Goal: Check status: Check status

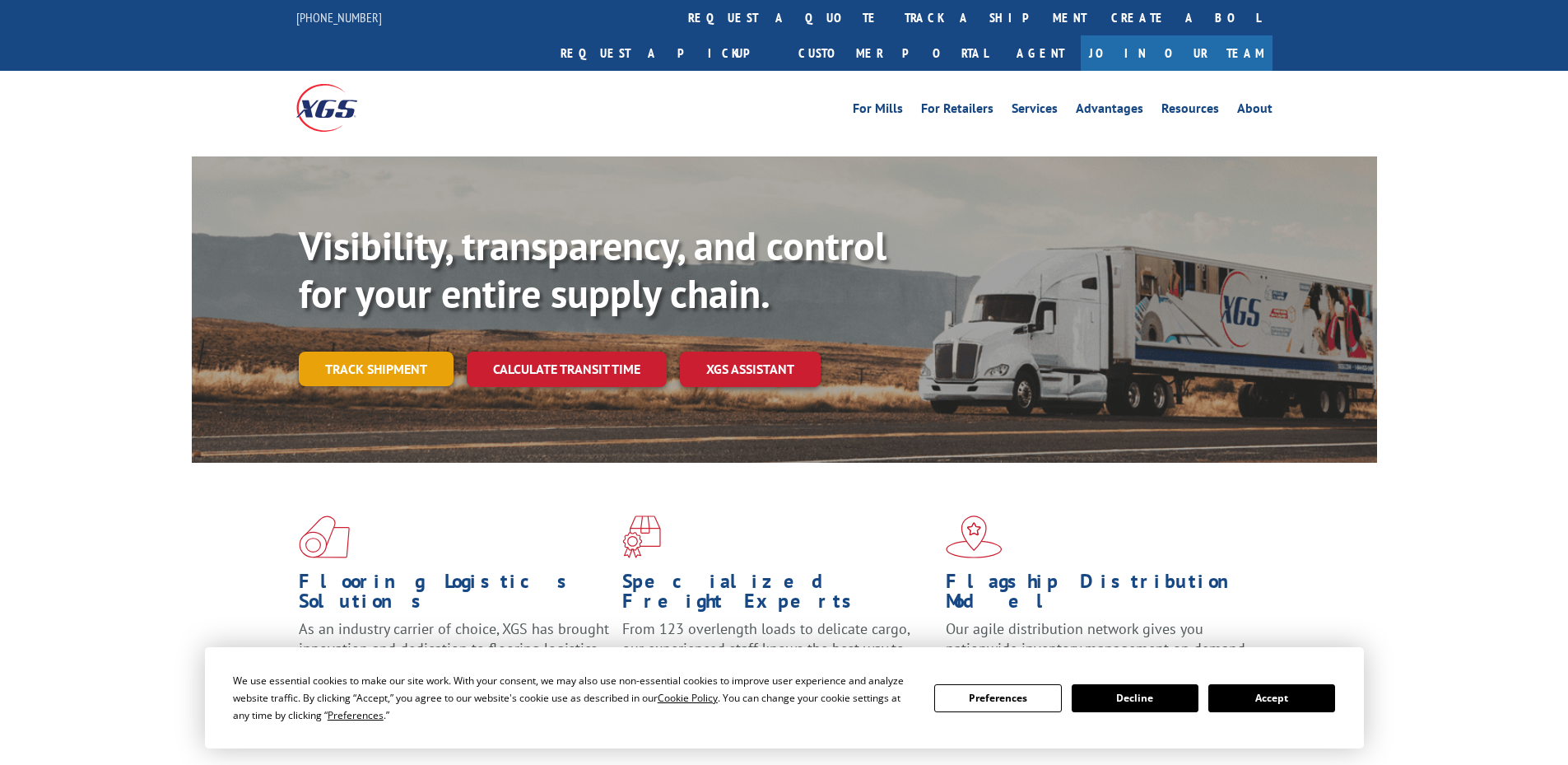
click at [419, 352] on link "Track shipment" at bounding box center [376, 369] width 155 height 35
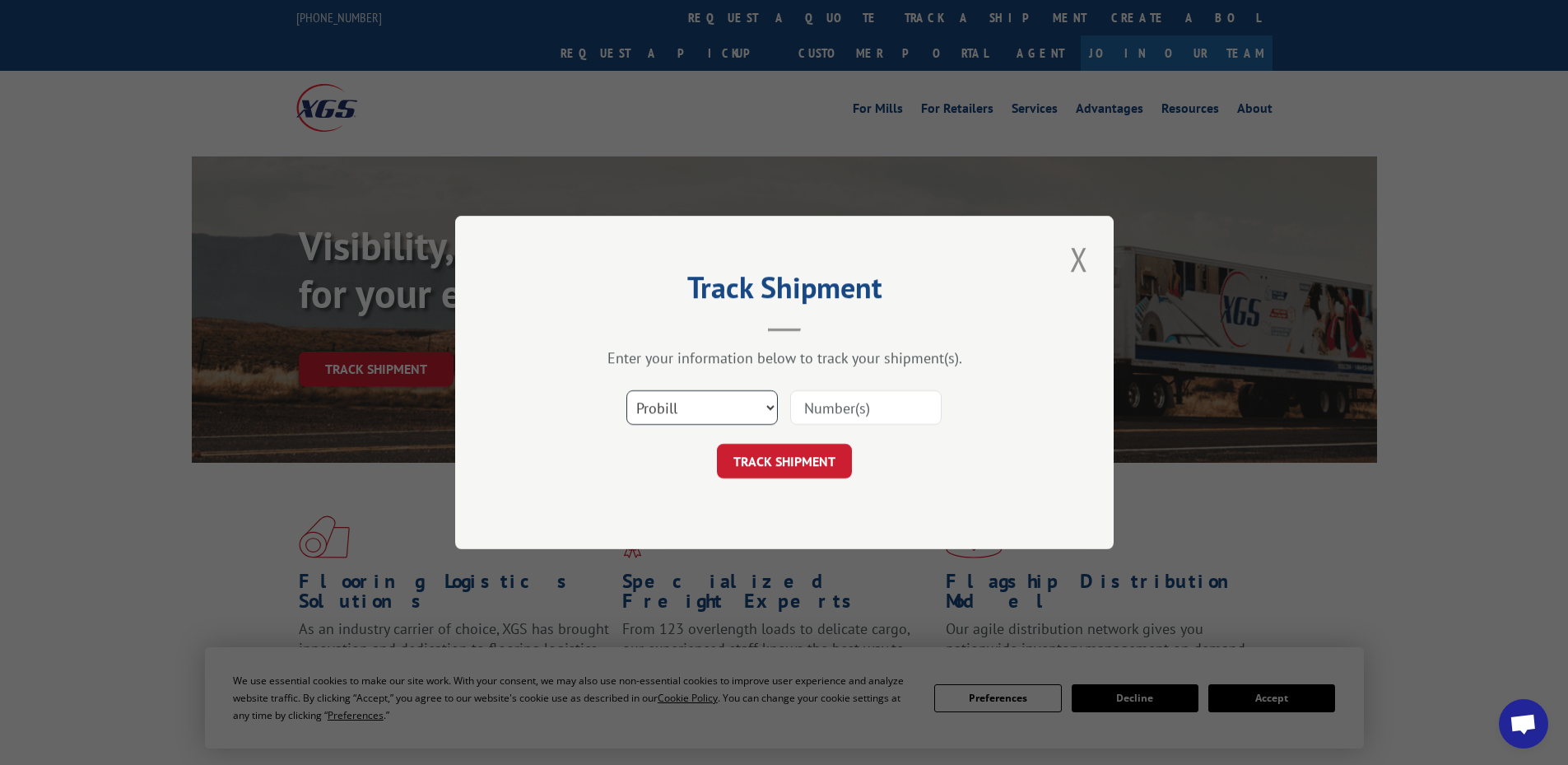
click at [682, 413] on select "Select category... Probill BOL PO" at bounding box center [702, 407] width 152 height 35
select select "po"
click at [627, 391] on select "Select category... Probill BOL PO" at bounding box center [702, 407] width 152 height 35
click at [814, 407] on input at bounding box center [865, 407] width 152 height 35
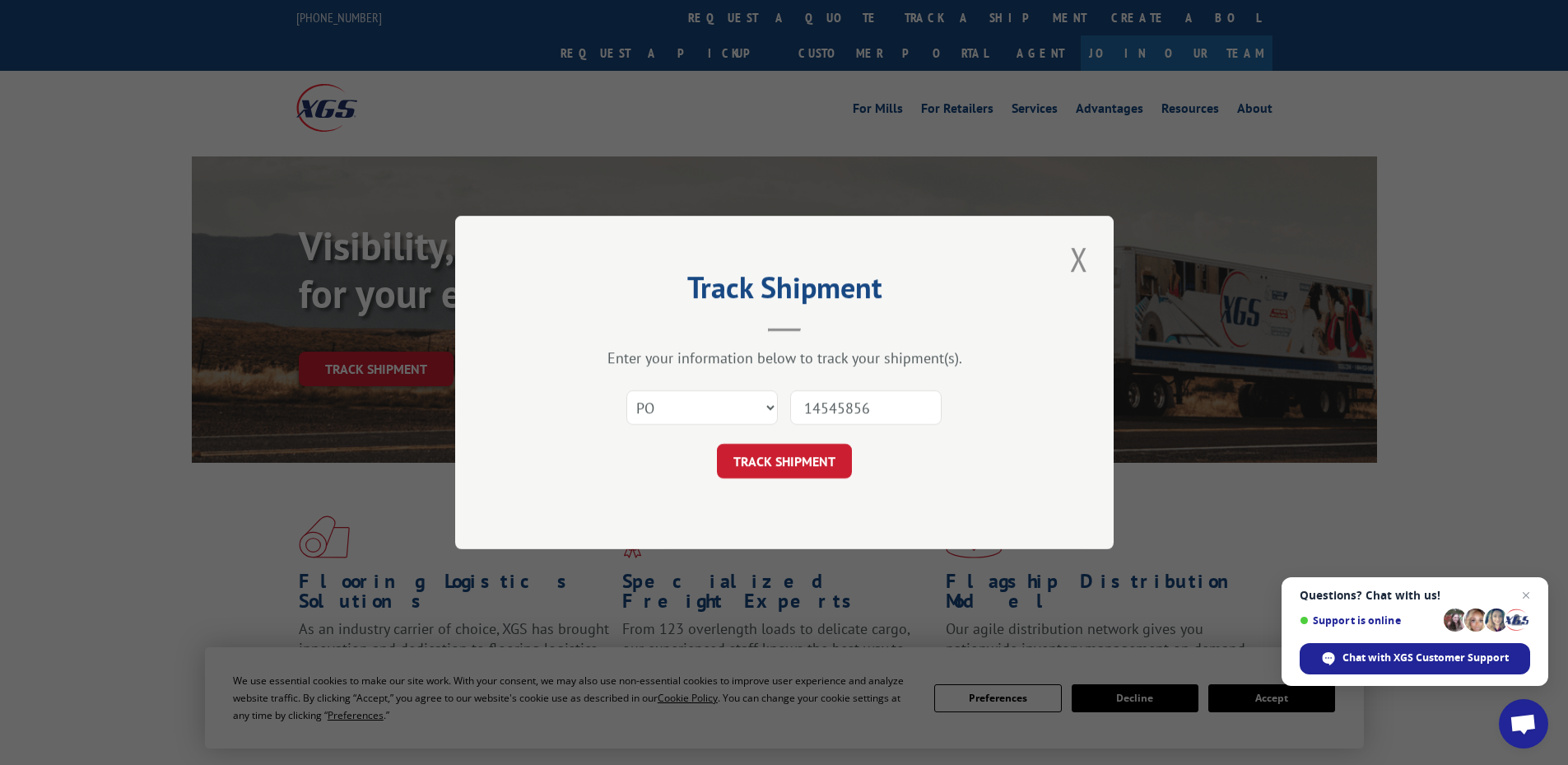
type input "14545856"
click at [717, 444] on button "TRACK SHIPMENT" at bounding box center [784, 461] width 135 height 35
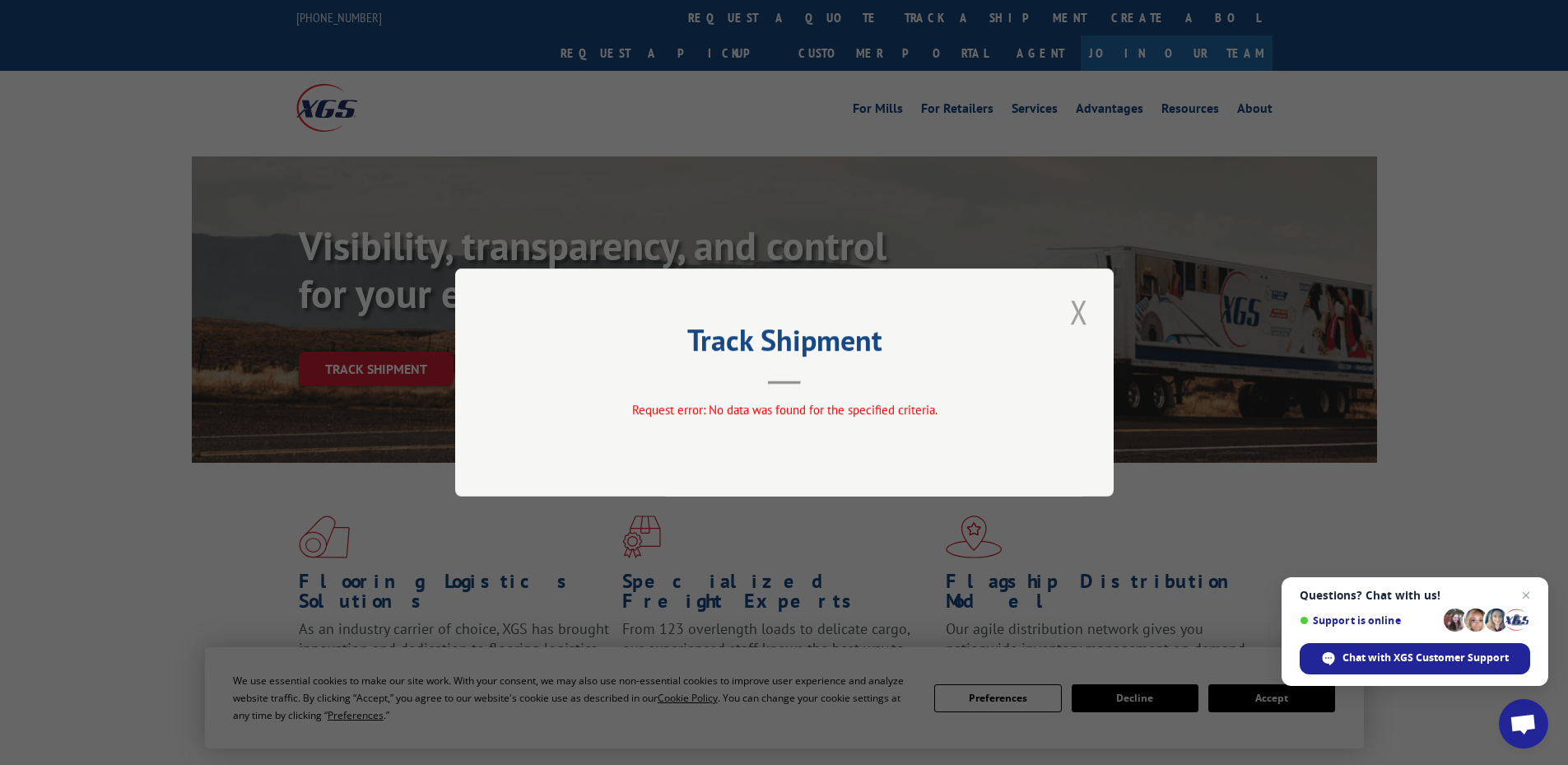
click at [1079, 310] on button "Close modal" at bounding box center [1079, 311] width 28 height 45
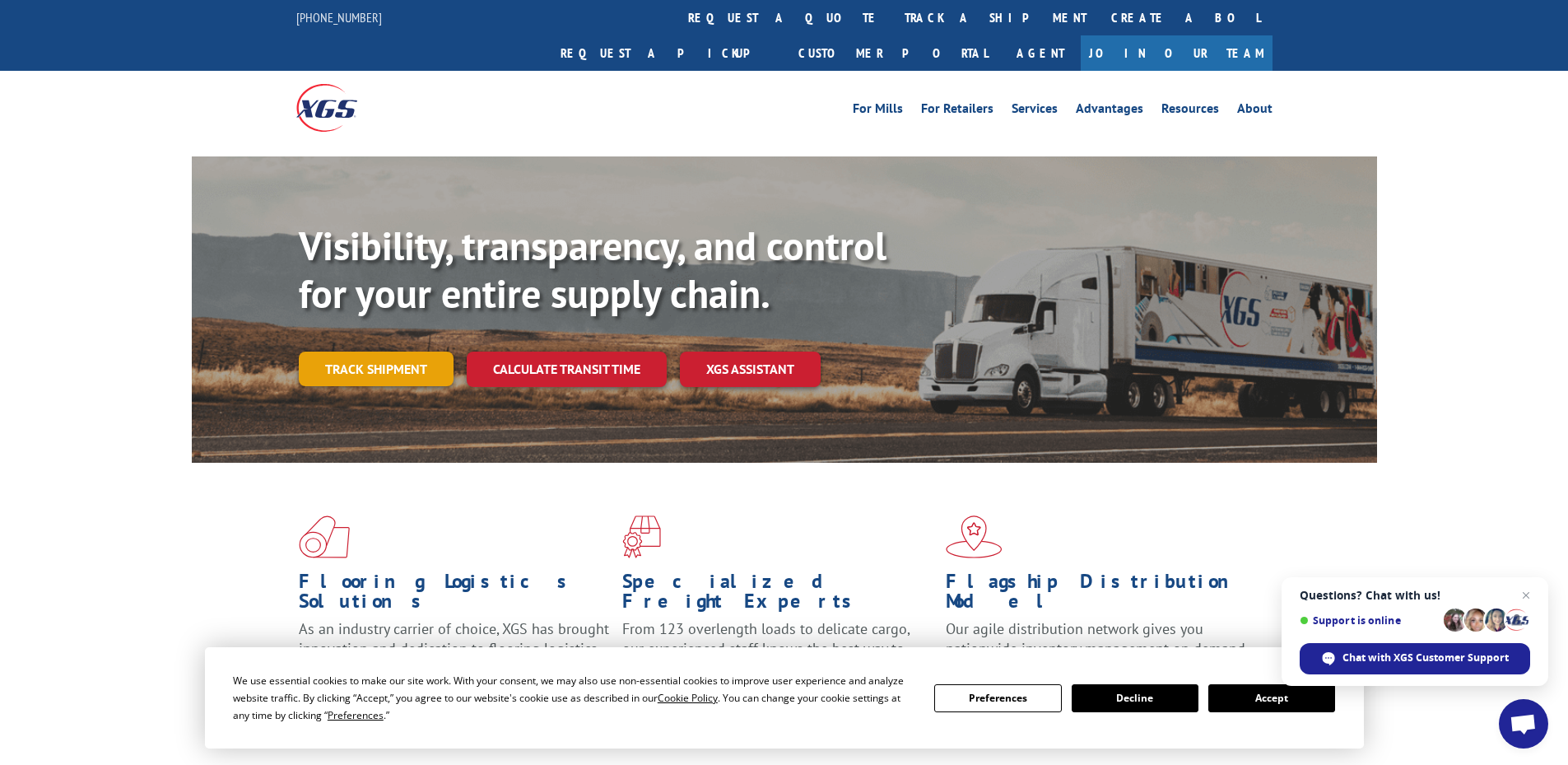
click at [403, 352] on link "Track shipment" at bounding box center [376, 369] width 155 height 35
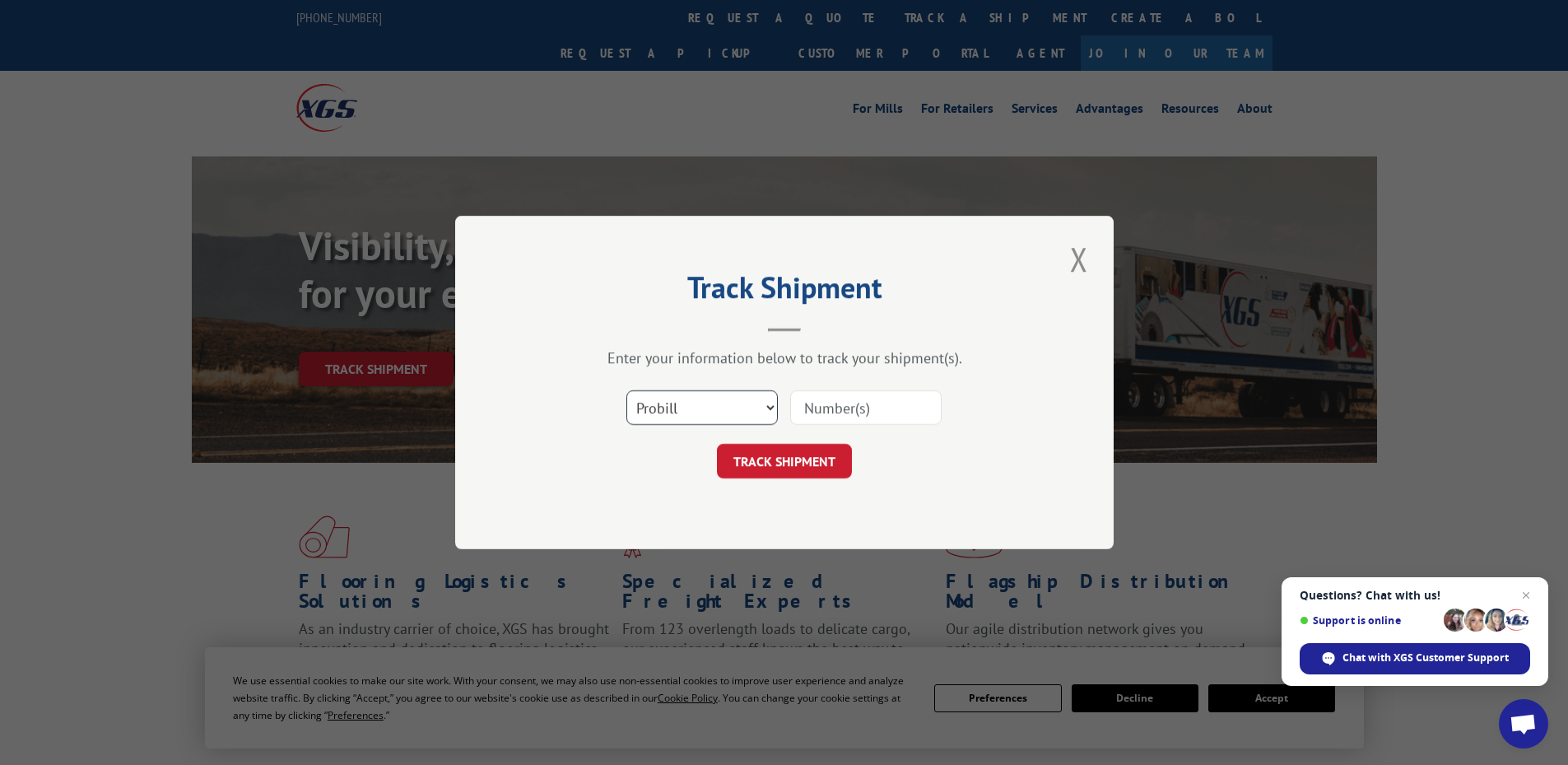
drag, startPoint x: 697, startPoint y: 410, endPoint x: 697, endPoint y: 423, distance: 13.0
click at [697, 410] on select "Select category... Probill BOL PO" at bounding box center [702, 407] width 152 height 35
select select "po"
click at [627, 391] on select "Select category... Probill BOL PO" at bounding box center [702, 407] width 152 height 35
click at [859, 411] on input at bounding box center [865, 407] width 152 height 35
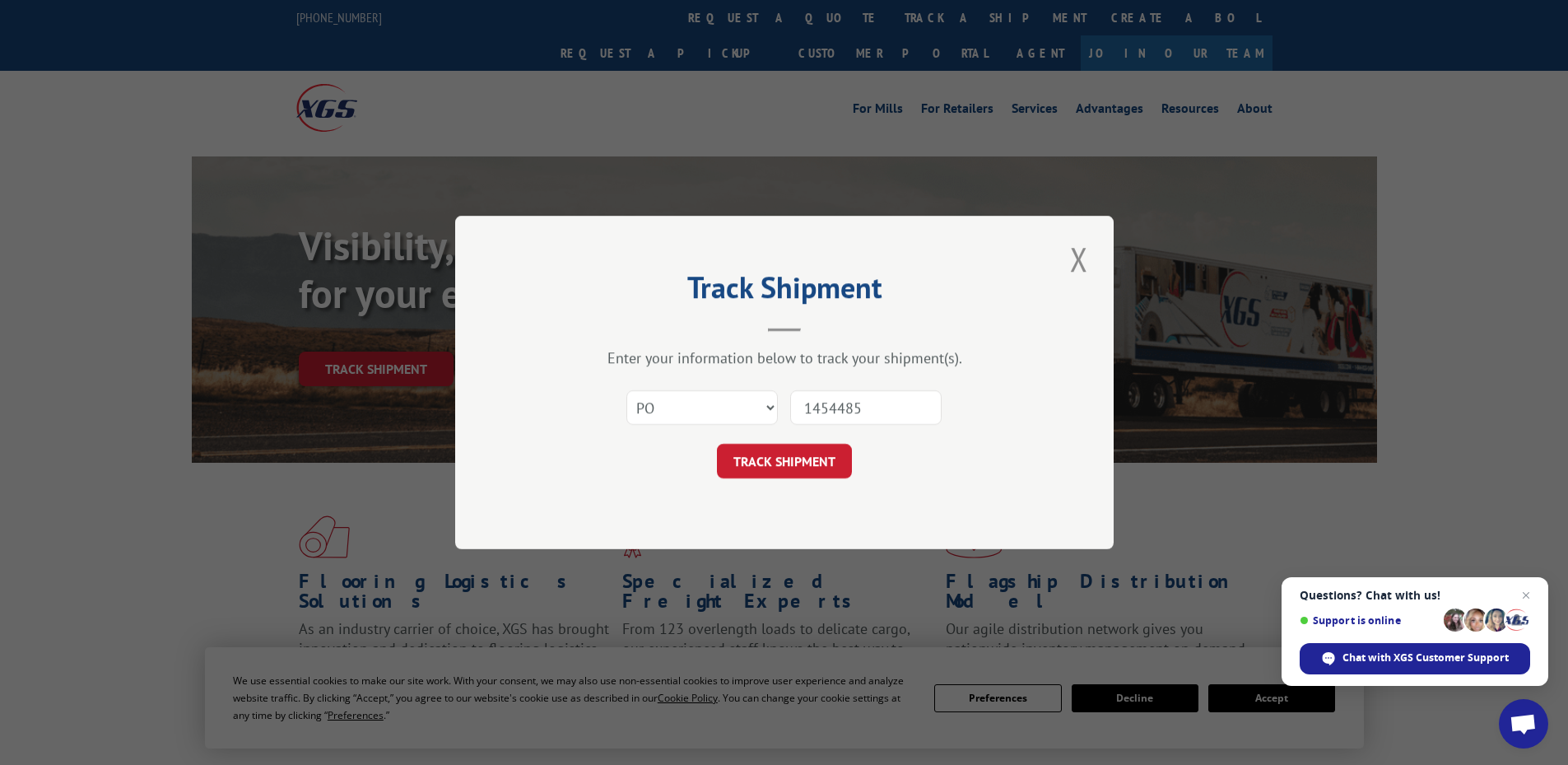
type input "14544856"
click button "TRACK SHIPMENT" at bounding box center [784, 461] width 135 height 35
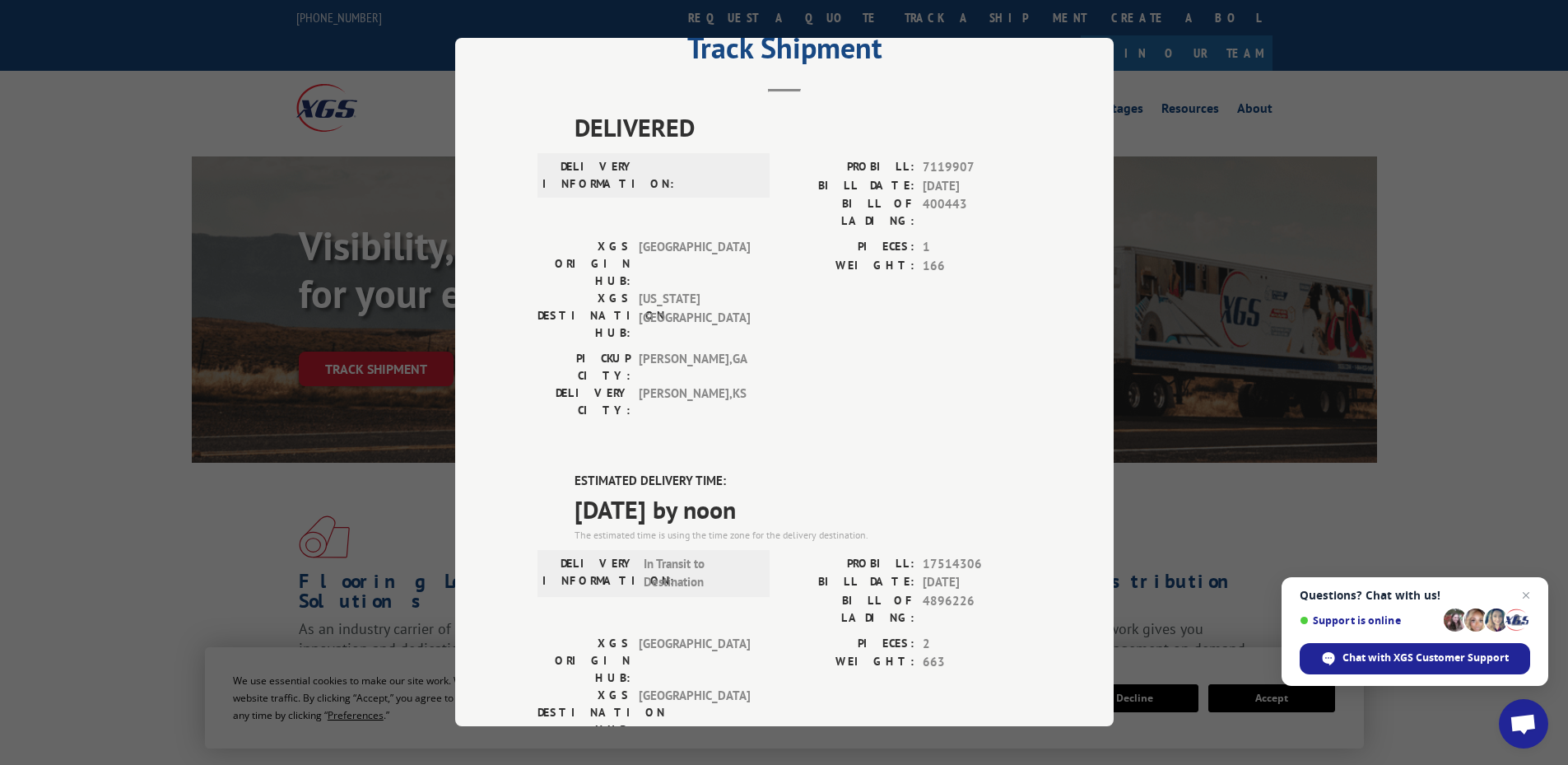
scroll to position [317, 0]
